Goal: Task Accomplishment & Management: Manage account settings

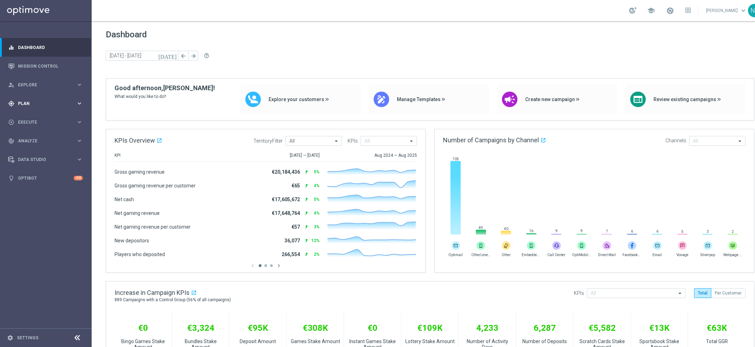
click at [59, 103] on span "Plan" at bounding box center [47, 104] width 58 height 4
click at [38, 121] on div "Target Groups" at bounding box center [54, 118] width 73 height 11
click at [37, 117] on link "Target Groups" at bounding box center [45, 118] width 55 height 6
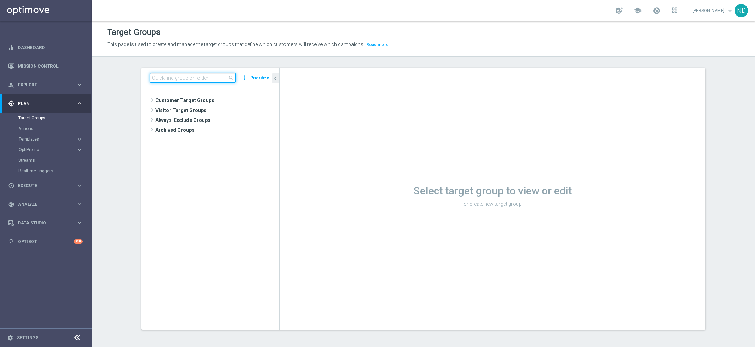
click at [195, 78] on input at bounding box center [193, 78] width 86 height 10
paste input "BR_CAS__CHURNED__ALL_EMA_TAC_GM_Listplayers_OKStatus"
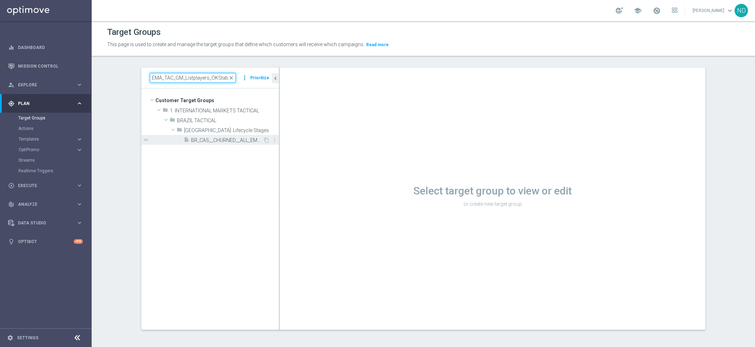
type input "BR_CAS__CHURNED__ALL_EMA_TAC_GM_Listplayers_OKStatus"
click at [211, 137] on span "BR_CAS__CHURNED__ALL_EMA_TAC_GM_Listplayers_OKStatus" at bounding box center [227, 140] width 72 height 6
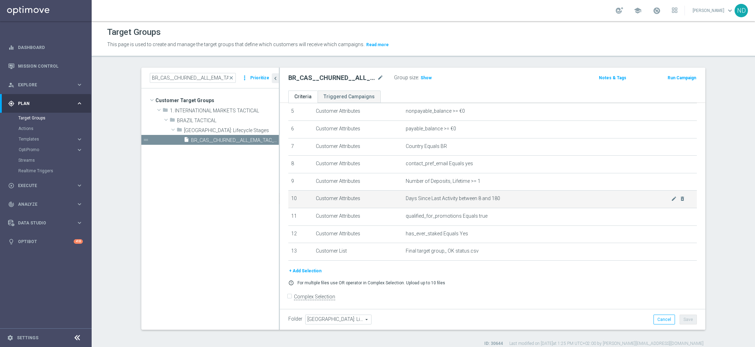
scroll to position [96, 0]
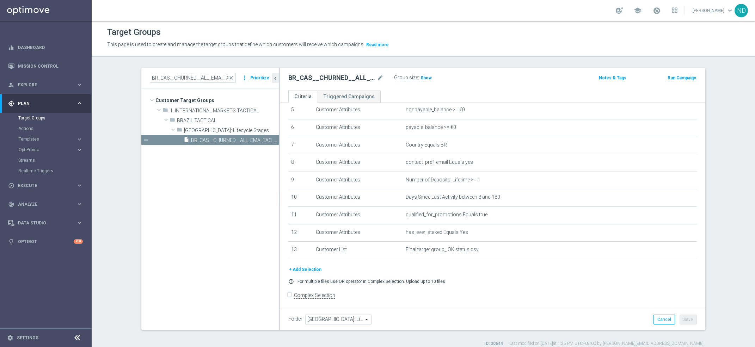
click at [424, 78] on span "Show" at bounding box center [426, 77] width 11 height 5
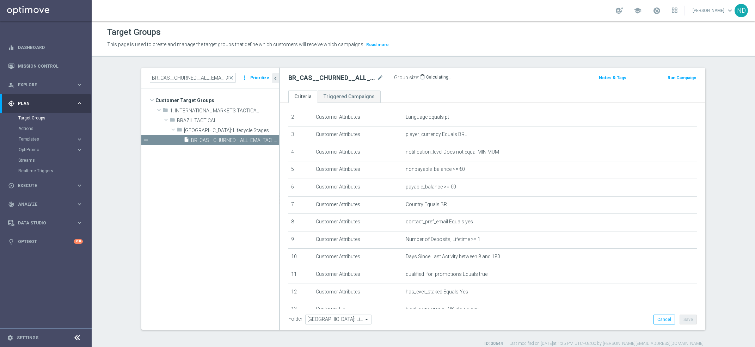
scroll to position [57, 0]
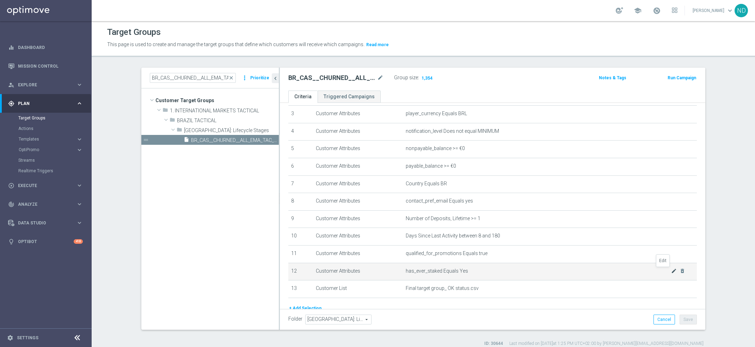
click at [671, 271] on icon "mode_edit" at bounding box center [674, 271] width 6 height 6
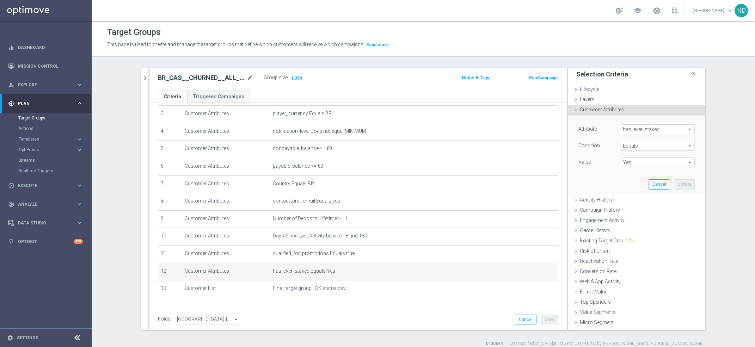
click at [656, 129] on span "has_ever_staked" at bounding box center [657, 129] width 73 height 9
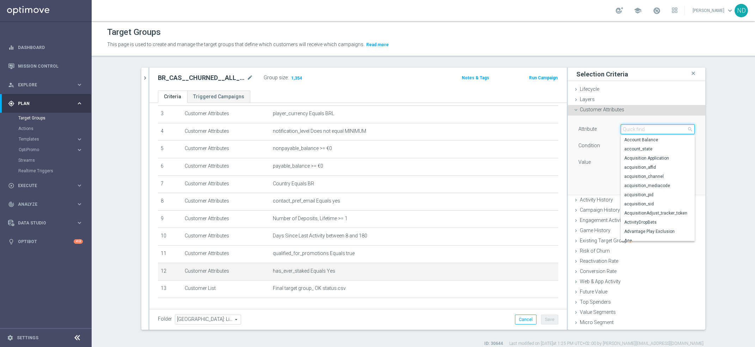
click at [655, 129] on input "search" at bounding box center [658, 129] width 74 height 10
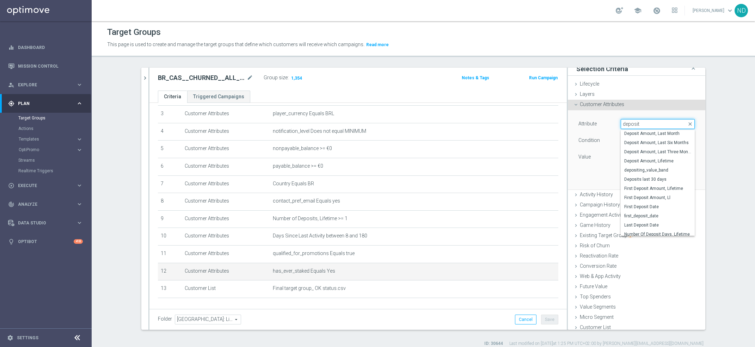
scroll to position [79, 0]
type input "deposit"
click at [579, 183] on div "Attribute has_ever_staked has_ever_staked arrow_drop_down deposit close Deposit…" at bounding box center [636, 149] width 127 height 79
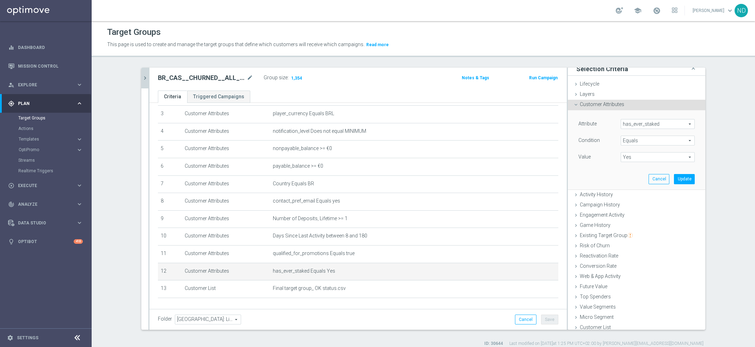
click at [142, 83] on button "chevron_right" at bounding box center [144, 78] width 7 height 21
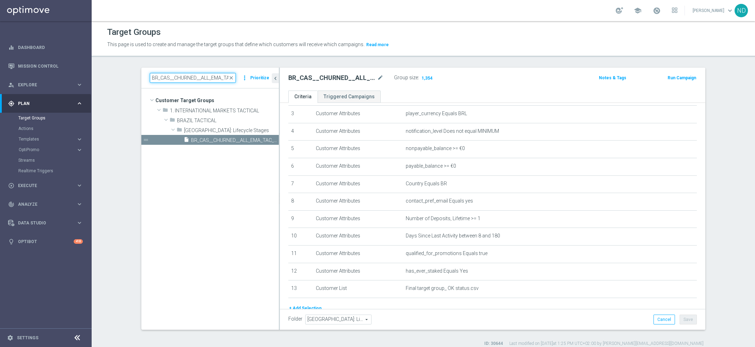
click at [196, 78] on input "BR_CAS__CHURNED__ALL_EMA_TAC_GM_Listplayers_OKStatus" at bounding box center [193, 78] width 86 height 10
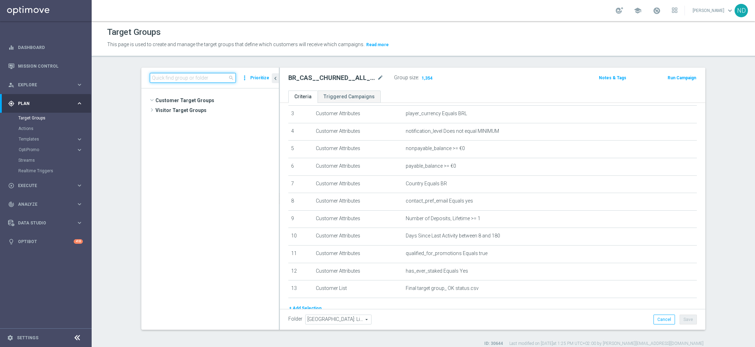
paste input "BR_CAS__REACT2025_NOTBETLAST14D__ALL_EMA_TAC_GM"
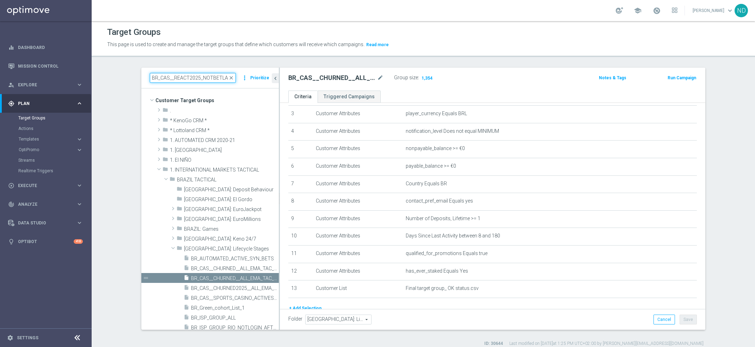
scroll to position [0, 56]
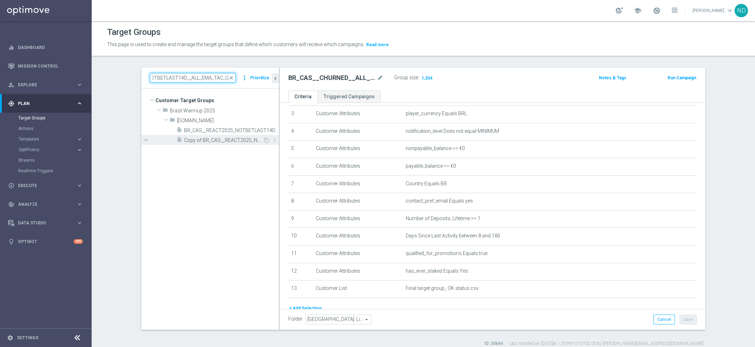
type input "BR_CAS__REACT2025_NOTBETLAST14D__ALL_EMA_TAC_GM"
click at [208, 139] on span "Copy of BR_CAS__REACT2025_NOTBETLAST14D__ALL_EMA_TAC_GM" at bounding box center [223, 140] width 79 height 6
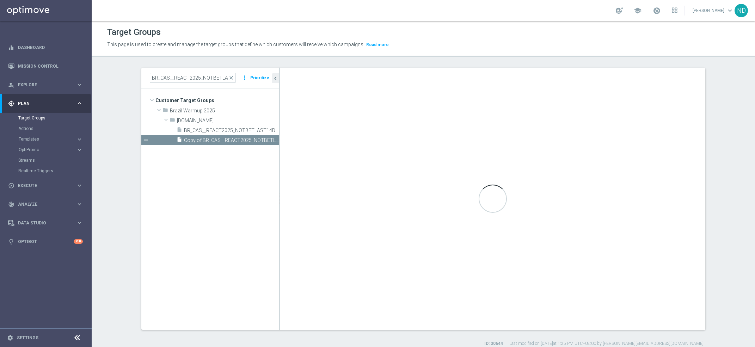
type input "[DOMAIN_NAME]"
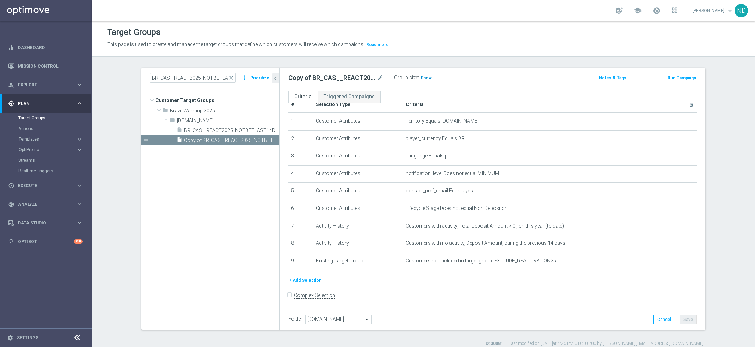
click at [425, 79] on span "Show" at bounding box center [426, 77] width 11 height 5
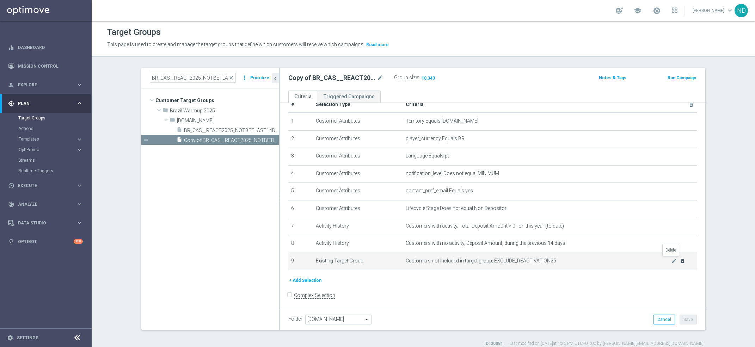
click at [680, 259] on icon "delete_forever" at bounding box center [683, 261] width 6 height 6
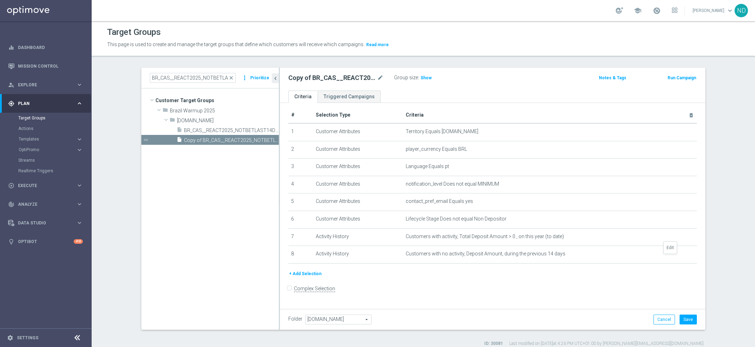
scroll to position [0, 0]
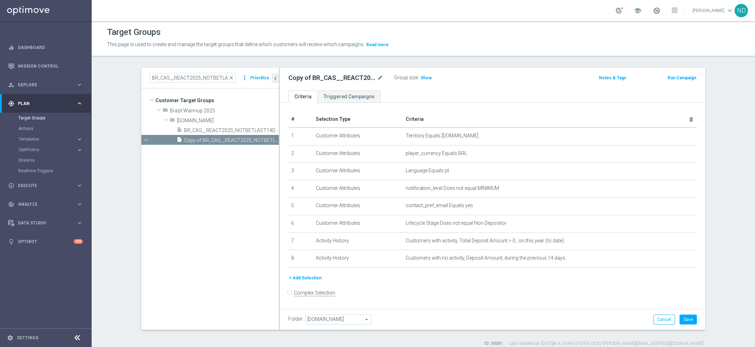
click at [309, 274] on button "+ Add Selection" at bounding box center [305, 278] width 34 height 8
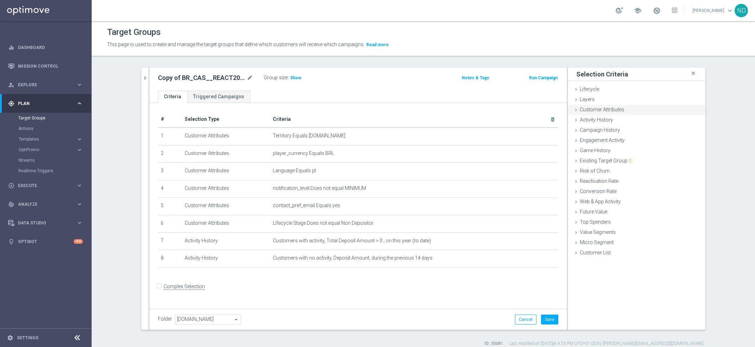
click at [593, 109] on span "Customer Attributes" at bounding box center [602, 110] width 44 height 6
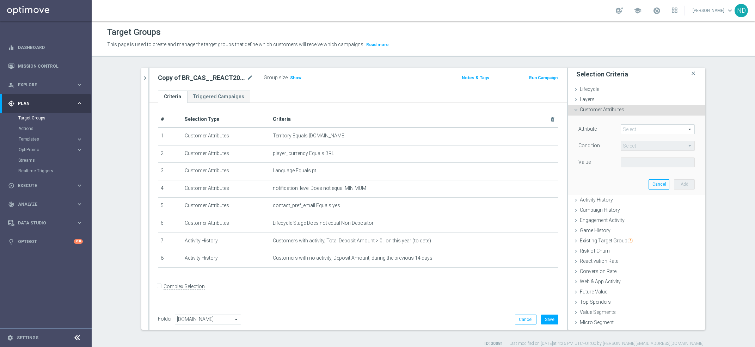
click at [623, 131] on span at bounding box center [657, 129] width 73 height 9
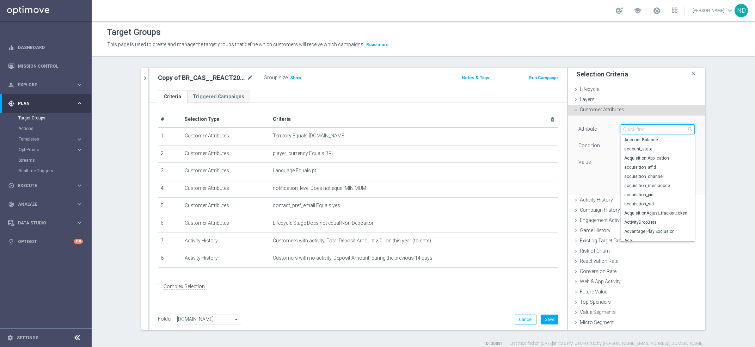
click at [625, 131] on input "search" at bounding box center [658, 129] width 74 height 10
type input "ngr"
click at [645, 235] on span "Total NGR, Lifetime" at bounding box center [657, 237] width 67 height 6
type input "Total NGR, Lifetime"
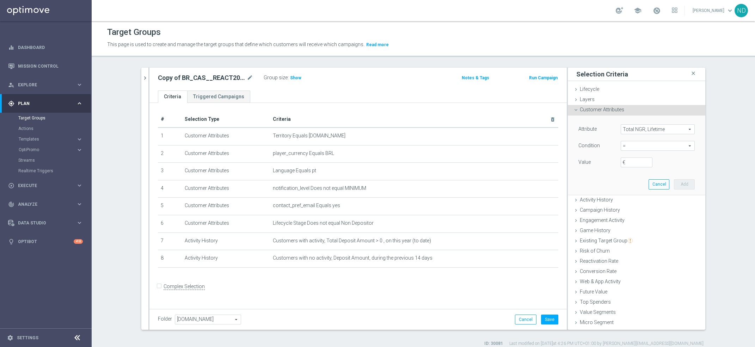
click at [673, 147] on span "=" at bounding box center [657, 145] width 73 height 9
click at [637, 193] on span ">" at bounding box center [657, 193] width 67 height 6
type input ">"
click at [625, 164] on input "€" at bounding box center [637, 163] width 32 height 10
type input "0.1"
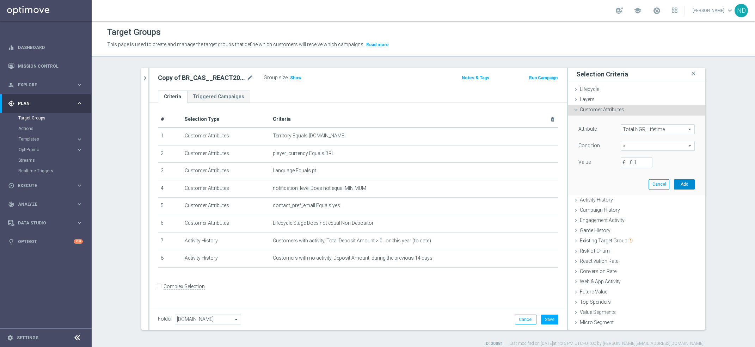
click at [674, 185] on button "Add" at bounding box center [684, 184] width 21 height 10
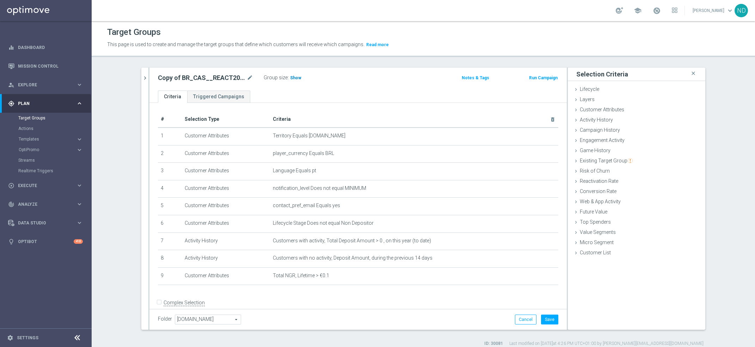
click at [294, 79] on span "Show" at bounding box center [295, 77] width 11 height 5
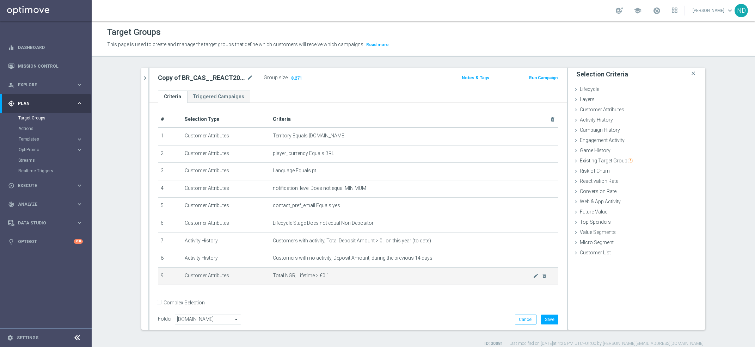
click at [524, 279] on td "Total NGR, Lifetime > €0.1 mode_edit delete_forever" at bounding box center [414, 277] width 288 height 18
click at [533, 277] on icon "mode_edit" at bounding box center [536, 276] width 6 height 6
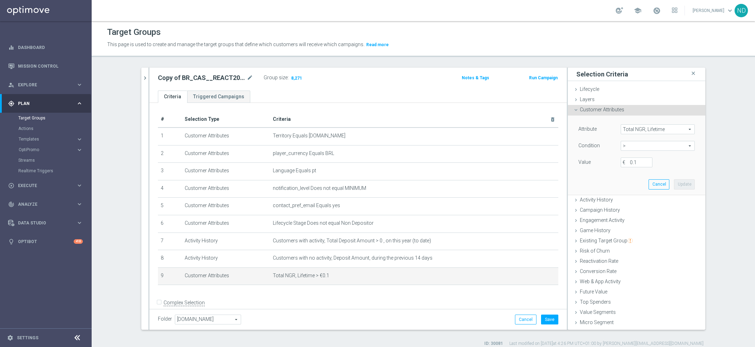
click at [656, 130] on span "Total NGR, Lifetime" at bounding box center [657, 129] width 73 height 9
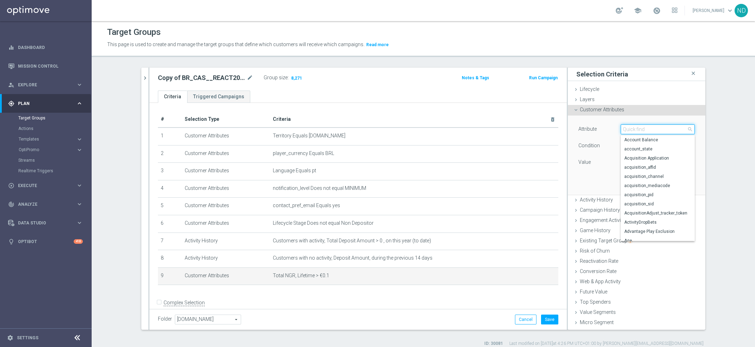
click at [635, 131] on input "search" at bounding box center [658, 129] width 74 height 10
type input "ngr"
click at [653, 218] on span "Total NGR, Last Six Months" at bounding box center [657, 219] width 67 height 6
type input "Total NGR, Last Six Months"
type input "="
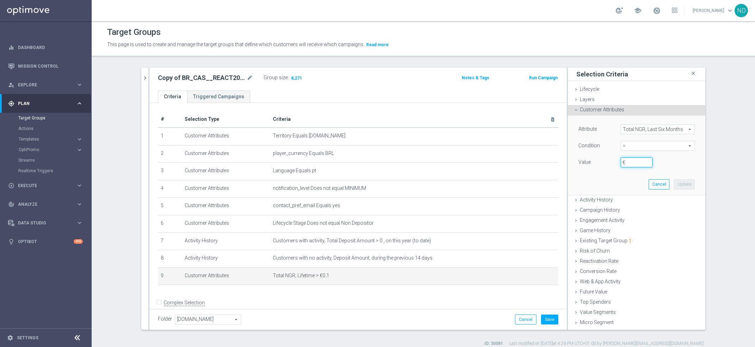
click at [629, 165] on input "€" at bounding box center [637, 163] width 32 height 10
type input "0.01"
click at [674, 184] on button "Update" at bounding box center [684, 184] width 21 height 10
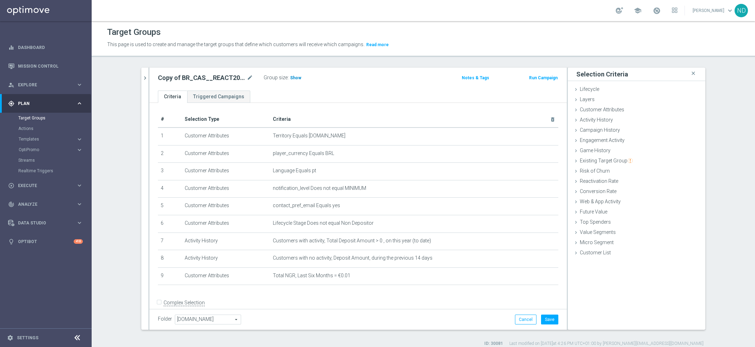
click at [289, 81] on h3 "Show" at bounding box center [295, 78] width 13 height 8
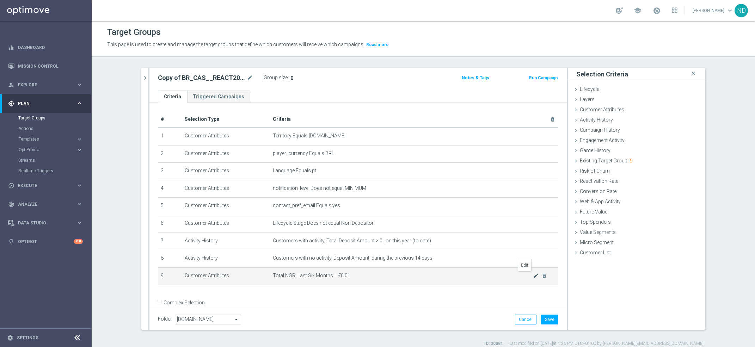
click at [533, 277] on icon "mode_edit" at bounding box center [536, 276] width 6 height 6
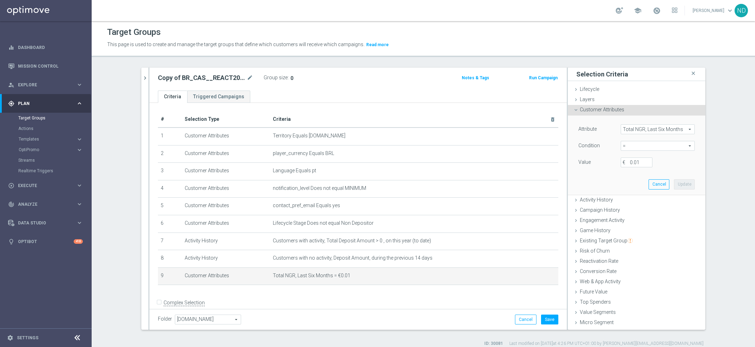
click at [674, 143] on span "=" at bounding box center [657, 145] width 73 height 9
click at [632, 193] on span ">" at bounding box center [657, 193] width 67 height 6
type input ">"
click at [630, 161] on input "€" at bounding box center [637, 163] width 32 height 10
type input "0.01"
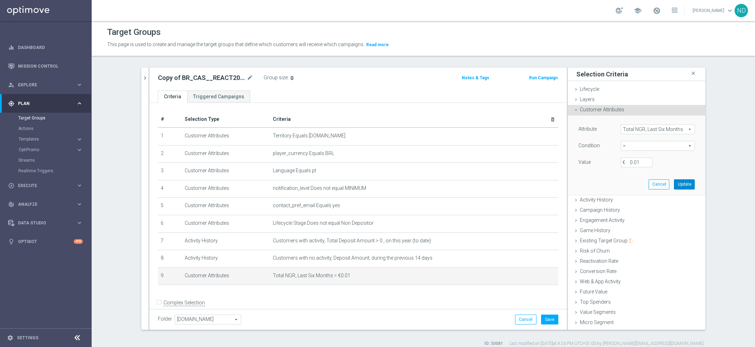
click at [674, 182] on button "Update" at bounding box center [684, 184] width 21 height 10
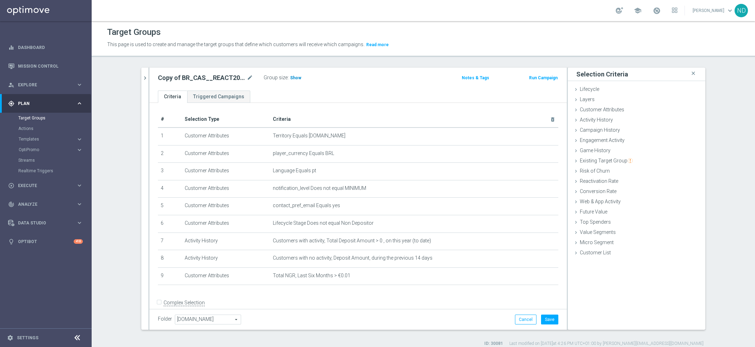
click at [290, 78] on span "Show" at bounding box center [295, 77] width 11 height 5
click at [248, 78] on icon "mode_edit" at bounding box center [250, 78] width 6 height 8
click at [195, 80] on input "Copy of BR_CAS__REACT2025_NOTBETLAST14D__ALL_EMA_TAC_GM" at bounding box center [205, 79] width 95 height 10
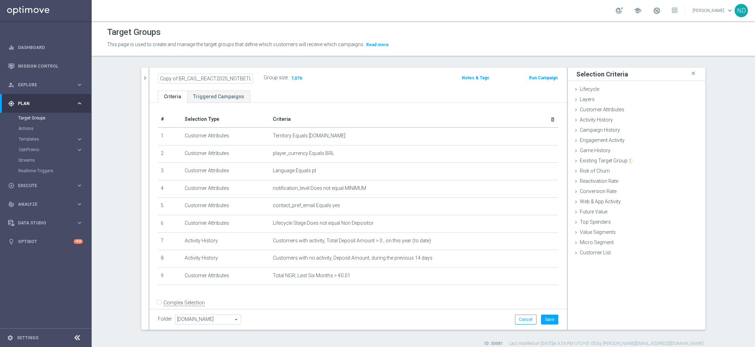
drag, startPoint x: 204, startPoint y: 80, endPoint x: 132, endPoint y: 79, distance: 72.3
click at [132, 79] on div "BR_CAS__REACT2025_NOTBETLAST14D__ALL_EMA_TAC_GM close more_vert Prioritize Cust…" at bounding box center [423, 207] width 592 height 279
click at [175, 80] on input "Copy of BR_CAS__REACT2025_NOTBETLAST14D__ALL_EMA_TAC_GM" at bounding box center [205, 79] width 95 height 10
drag, startPoint x: 235, startPoint y: 80, endPoint x: 262, endPoint y: 80, distance: 26.8
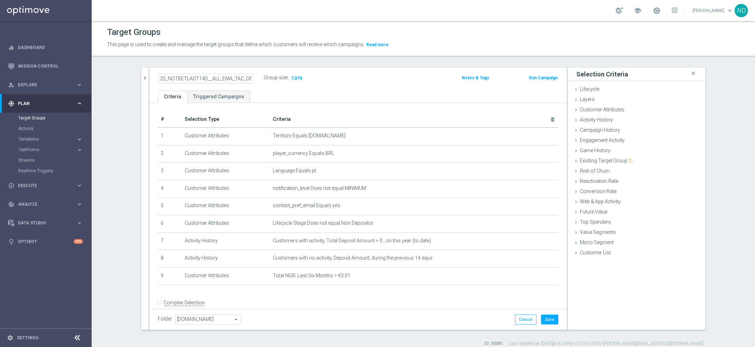
click at [262, 80] on div "BR_CAS__REACT2025_NOTBETLAST14D__ALL_EMA_TAC_GM Group size : 7,076" at bounding box center [290, 78] width 274 height 11
click at [224, 78] on input "BR_CAS__REACT2025_NOTBETLAST14D__ALL_EMA_TAC_GM" at bounding box center [205, 79] width 95 height 10
click at [218, 79] on input "BR_CAS__REACT2025_NOTBETLAST14D__ALL_EMA_TAC_GM" at bounding box center [205, 79] width 95 height 10
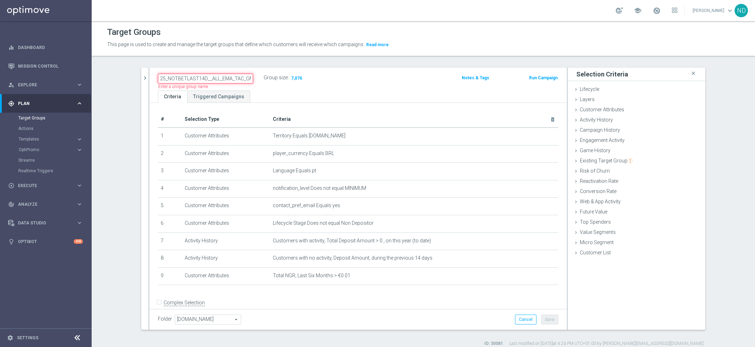
drag, startPoint x: 220, startPoint y: 78, endPoint x: 278, endPoint y: 73, distance: 57.7
click at [278, 73] on div "BR_CAS__REACT2025_NOTBETLAST14D__ALL_EMA_TAC_GM Name length must be more than 2…" at bounding box center [290, 78] width 274 height 11
click at [247, 79] on input "BR_CAS__REACT2025_NOTBETLAST14D__ALL_EMA_TAC_GM" at bounding box center [205, 79] width 95 height 10
click at [194, 79] on input "BR_CAS__REACT2025_NOTBETLAST14D__ALL_EMA_TAC_GM" at bounding box center [205, 79] width 95 height 10
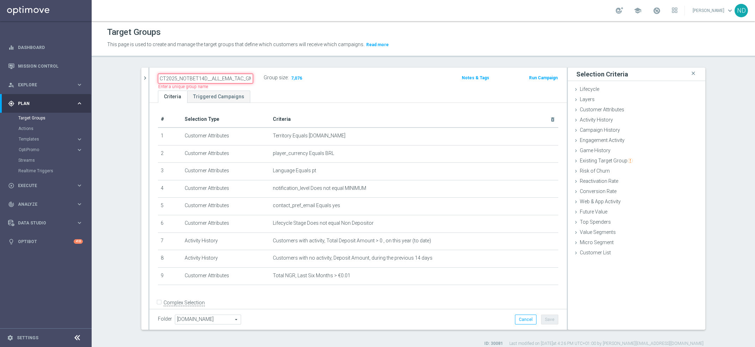
type input "BR_CAS__REACT2025_NOTBET14D__ALL_EMA_TAC_GM"
click at [345, 93] on ul "Criteria Triggered Campaigns" at bounding box center [357, 97] width 417 height 12
click at [543, 320] on button "Save" at bounding box center [549, 320] width 17 height 10
click at [142, 81] on icon "chevron_right" at bounding box center [145, 78] width 7 height 7
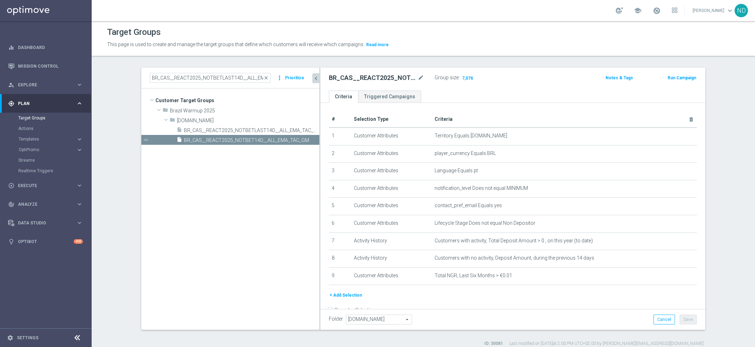
drag, startPoint x: 275, startPoint y: 152, endPoint x: 322, endPoint y: 153, distance: 47.3
click at [320, 153] on div at bounding box center [319, 199] width 1 height 262
click at [279, 130] on span "BR_CAS__REACT2025_NOTBETLAST14D__ALL_EMA_TAC_GM" at bounding box center [247, 131] width 126 height 6
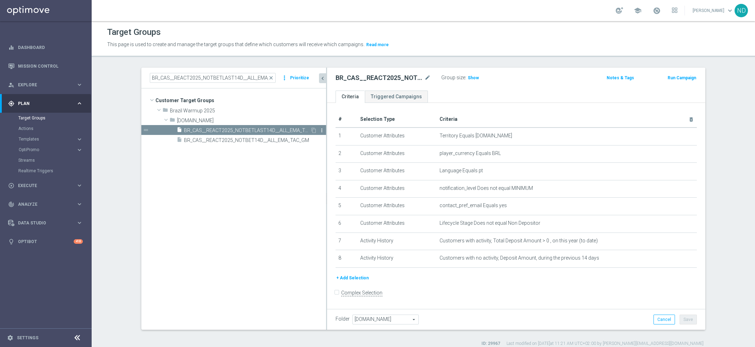
click at [319, 130] on icon "more_vert" at bounding box center [322, 131] width 6 height 6
click at [334, 151] on span "Delete" at bounding box center [337, 150] width 15 height 5
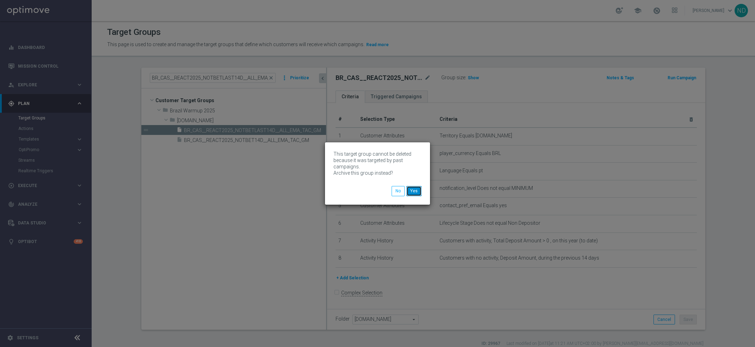
click at [418, 191] on button "Yes" at bounding box center [413, 191] width 15 height 10
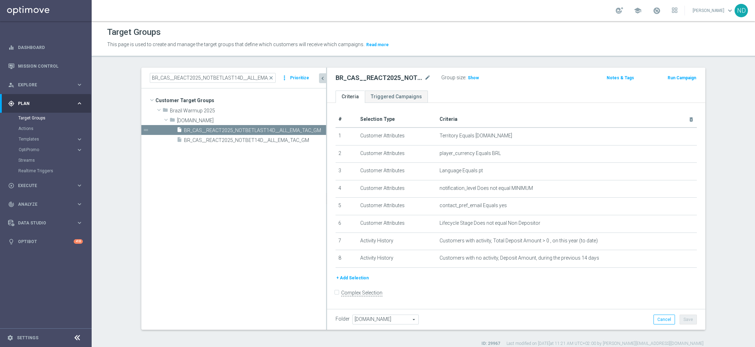
type input "Archived Groups"
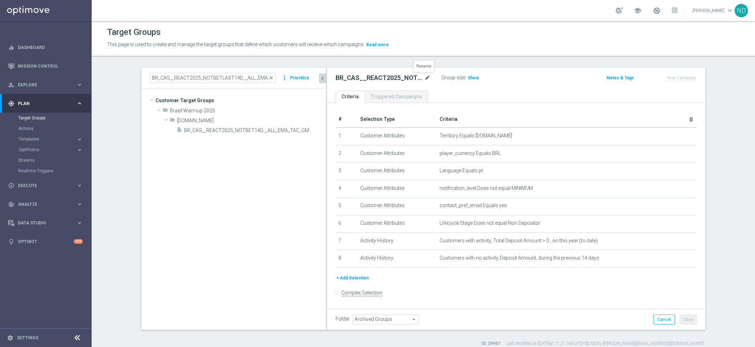
click at [424, 76] on icon "mode_edit" at bounding box center [427, 78] width 6 height 8
click at [253, 79] on input "BR_CAS__REACT2025_NOTBETLAST14D__ALL_EMA_TAC_GM" at bounding box center [213, 78] width 126 height 10
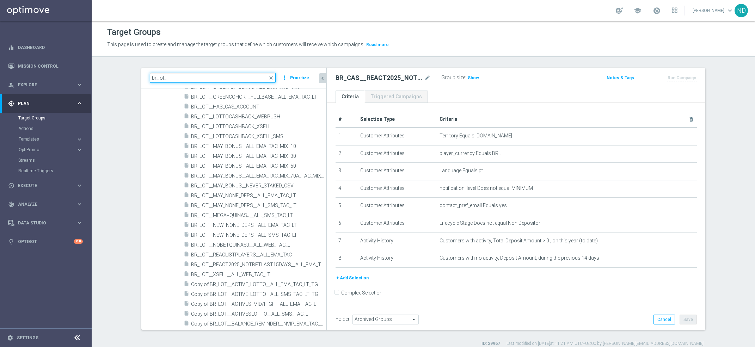
scroll to position [6, 0]
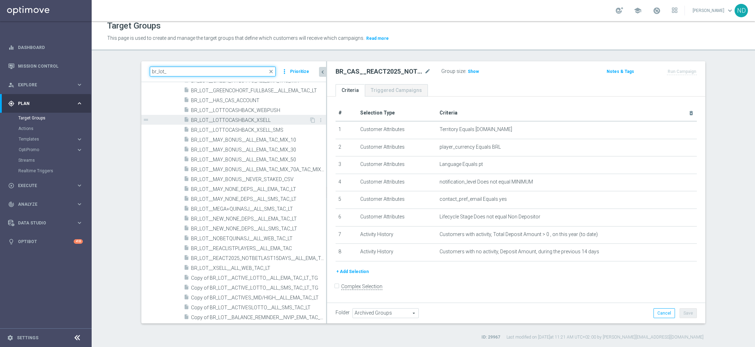
type input "br_lot_"
click at [268, 121] on span "BR_LOT__LOTTOCASHBACK_XSELL" at bounding box center [250, 120] width 118 height 6
type input "Select"
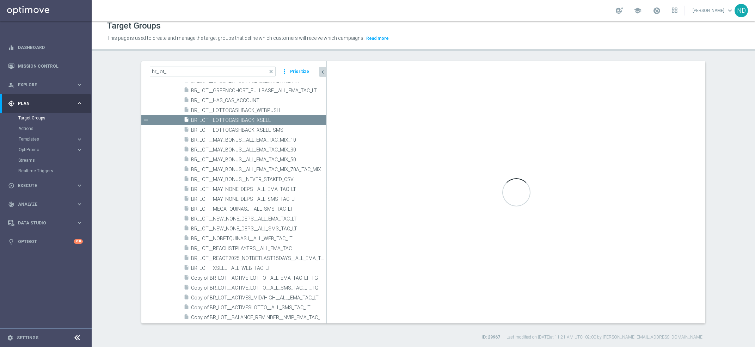
checkbox input "true"
type input "[GEOGRAPHIC_DATA]: Lifecycle Stages"
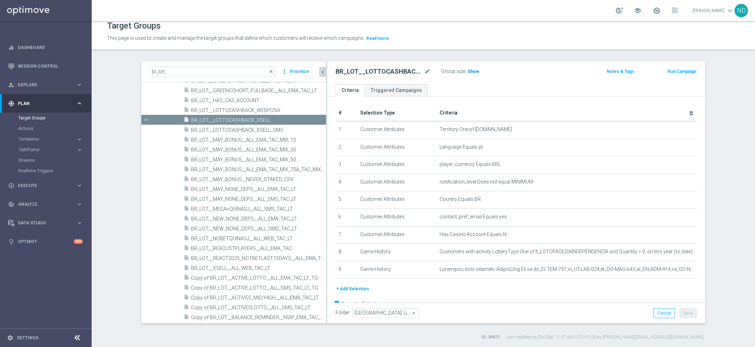
click at [472, 73] on span "Show" at bounding box center [473, 71] width 11 height 5
click at [424, 72] on icon "mode_edit" at bounding box center [427, 71] width 6 height 8
click at [455, 91] on ul "Criteria Triggered Campaigns" at bounding box center [516, 90] width 378 height 12
click at [424, 74] on icon "mode_edit" at bounding box center [427, 71] width 6 height 8
click at [674, 270] on icon "mode_edit" at bounding box center [677, 270] width 6 height 6
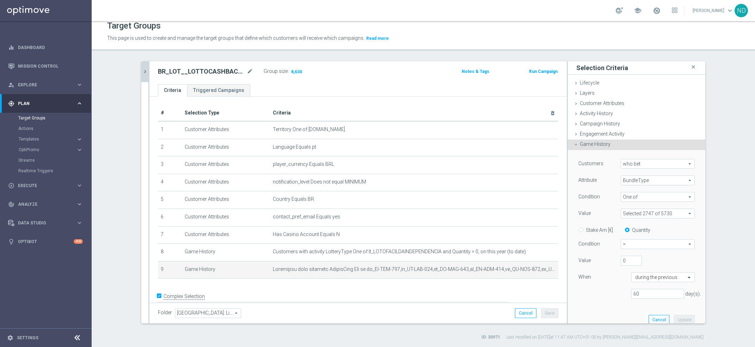
click at [677, 212] on span at bounding box center [657, 213] width 73 height 9
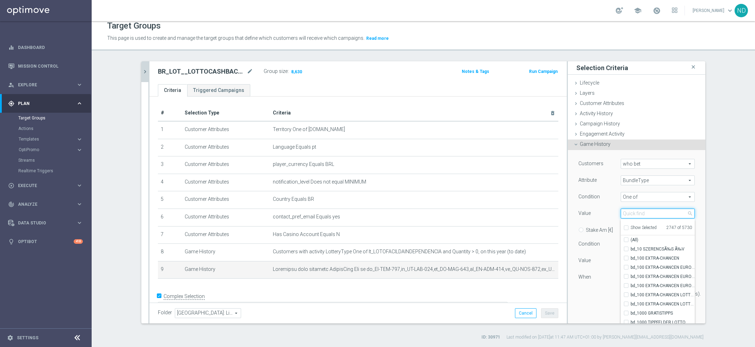
click at [642, 215] on input "search" at bounding box center [658, 214] width 74 height 10
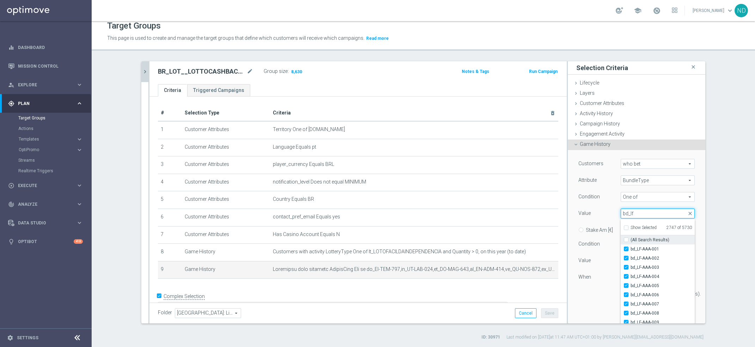
type input "bd_lf"
click at [626, 238] on input "(All Search Results)" at bounding box center [628, 240] width 5 height 5
checkbox input "true"
click at [688, 213] on div "Customers who bet who bet arrow_drop_down search Attribute BundleType BundleTyp…" at bounding box center [636, 240] width 137 height 181
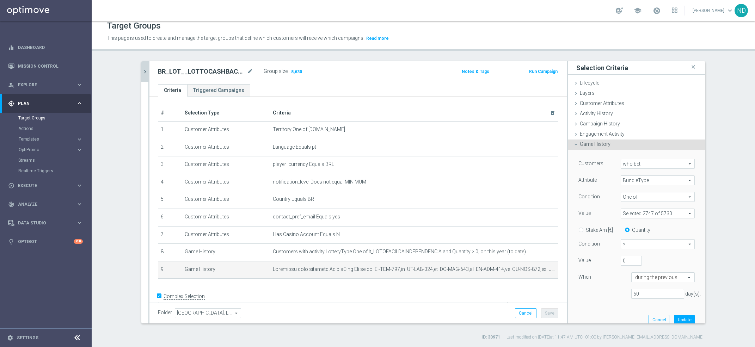
click at [678, 212] on span at bounding box center [657, 213] width 73 height 9
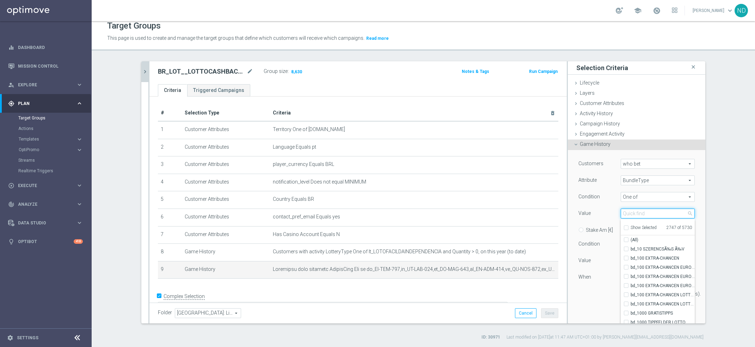
click at [639, 217] on input "search" at bounding box center [658, 214] width 74 height 10
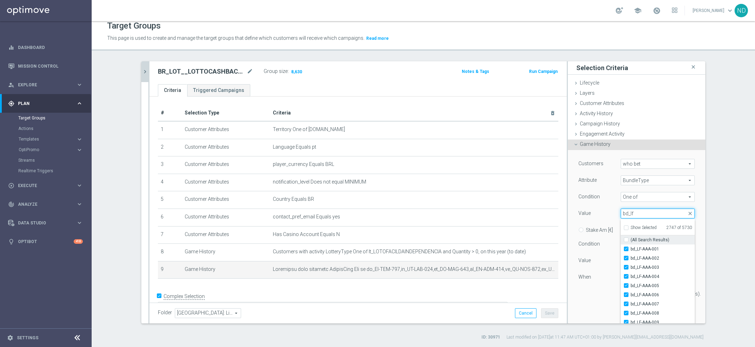
type input "bd_lf"
click at [626, 239] on input "(All Search Results)" at bounding box center [628, 240] width 5 height 5
checkbox input "true"
click at [688, 221] on div "Customers who bet who bet arrow_drop_down search Attribute BundleType BundleTyp…" at bounding box center [636, 240] width 127 height 180
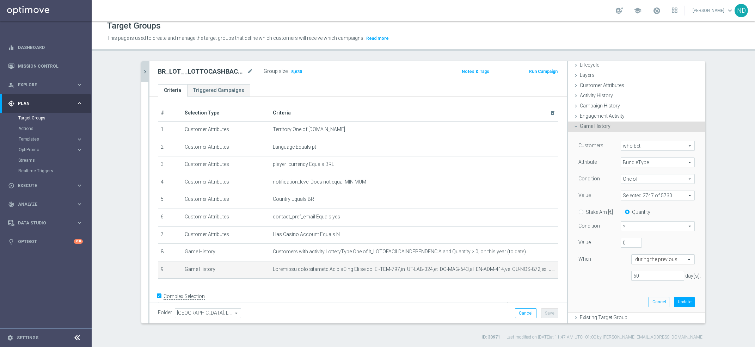
scroll to position [27, 0]
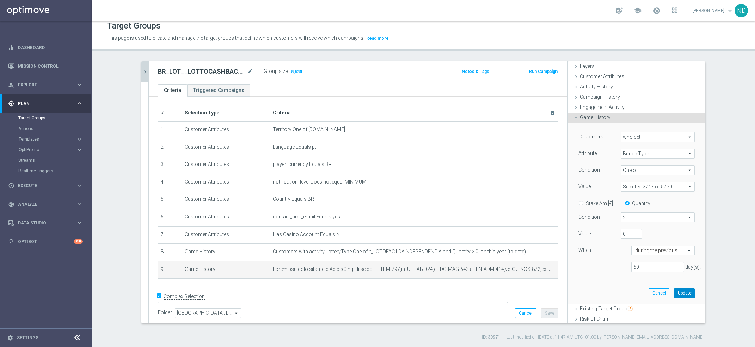
click at [674, 288] on button "Update" at bounding box center [684, 293] width 21 height 10
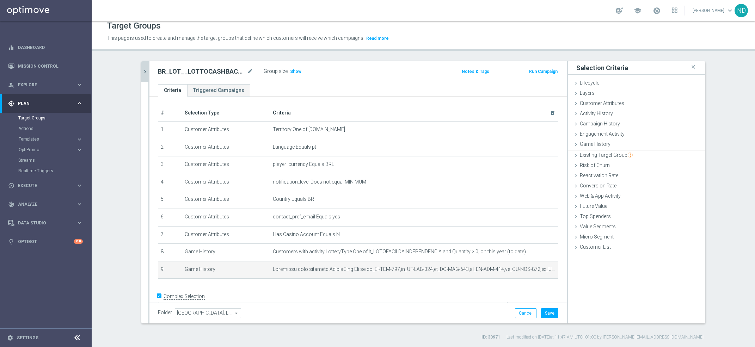
scroll to position [0, 0]
click at [291, 71] on span "Show" at bounding box center [295, 71] width 11 height 5
click at [548, 315] on button "Save" at bounding box center [549, 313] width 17 height 10
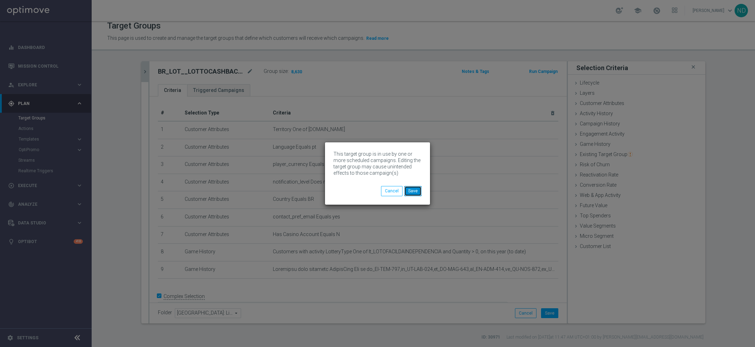
click at [417, 194] on button "Save" at bounding box center [412, 191] width 17 height 10
